Goal: Task Accomplishment & Management: Manage account settings

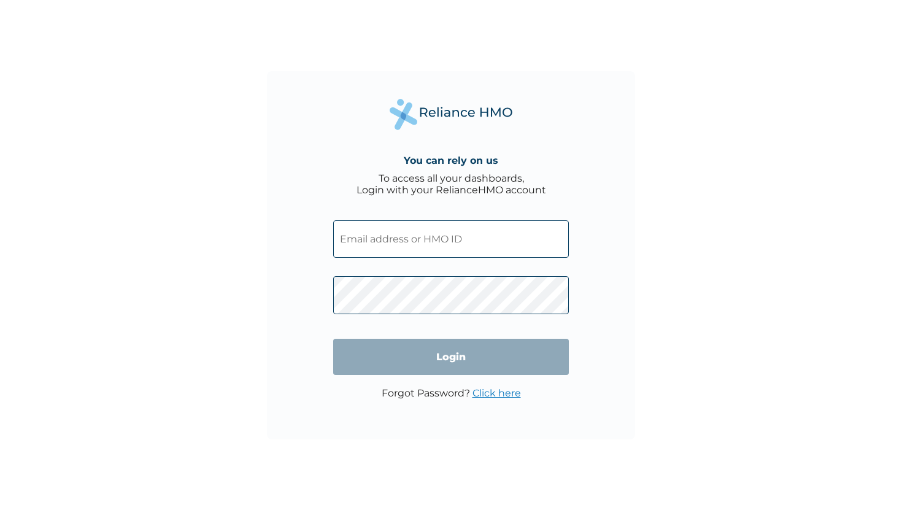
click at [447, 229] on input "text" at bounding box center [451, 238] width 236 height 37
type input "merricks@playroll.com"
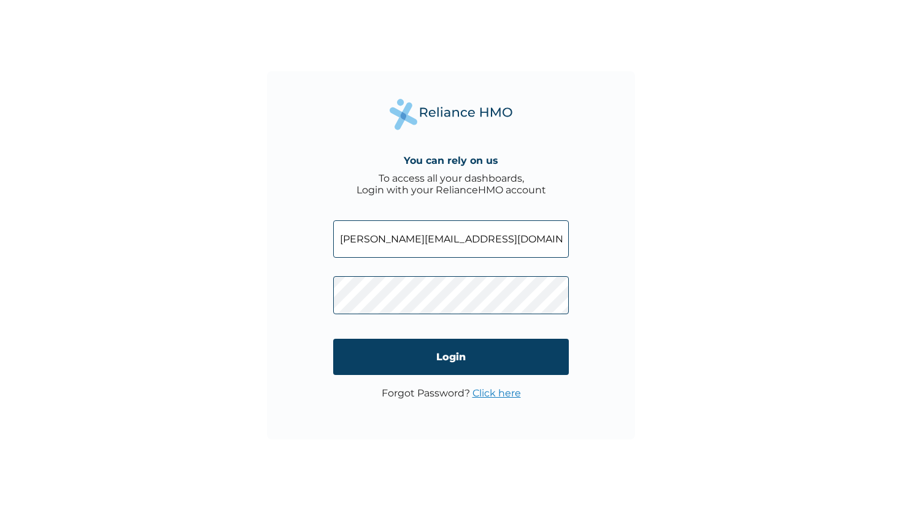
click at [430, 339] on form "merricks@playroll.com Login" at bounding box center [451, 298] width 236 height 180
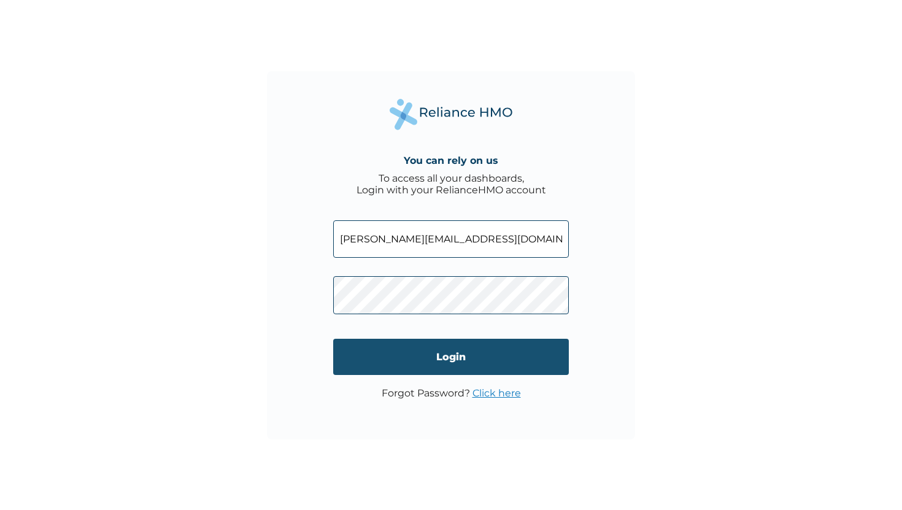
click at [433, 352] on input "Login" at bounding box center [451, 357] width 236 height 36
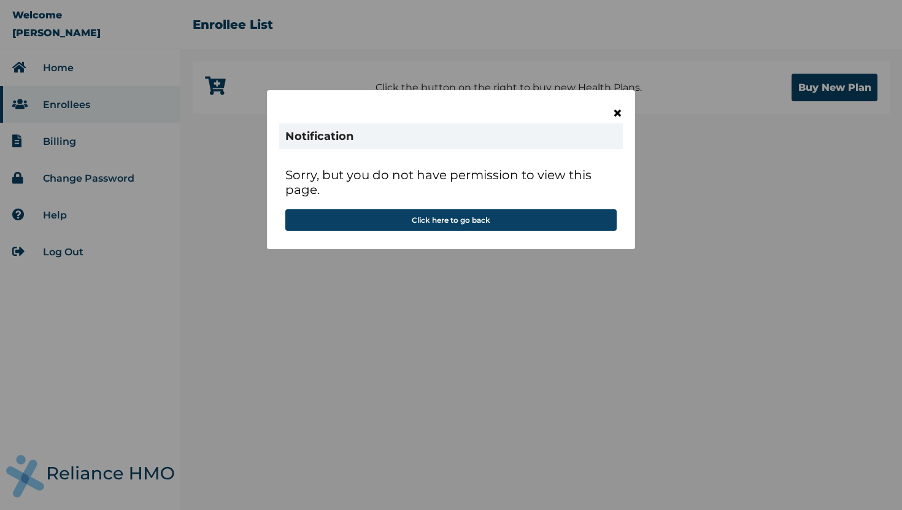
click at [618, 115] on span "×" at bounding box center [617, 112] width 10 height 21
click at [451, 222] on button "Click here to go back" at bounding box center [450, 219] width 331 height 21
click at [82, 151] on div "× Notification Sorry, but you do not have permission to view this page. Click h…" at bounding box center [451, 255] width 902 height 510
click at [75, 142] on div "× Notification Sorry, but you do not have permission to view this page. Click h…" at bounding box center [451, 255] width 902 height 510
click at [96, 33] on div "× Notification Sorry, but you do not have permission to view this page. Click h…" at bounding box center [451, 255] width 902 height 510
